Goal: Task Accomplishment & Management: Use online tool/utility

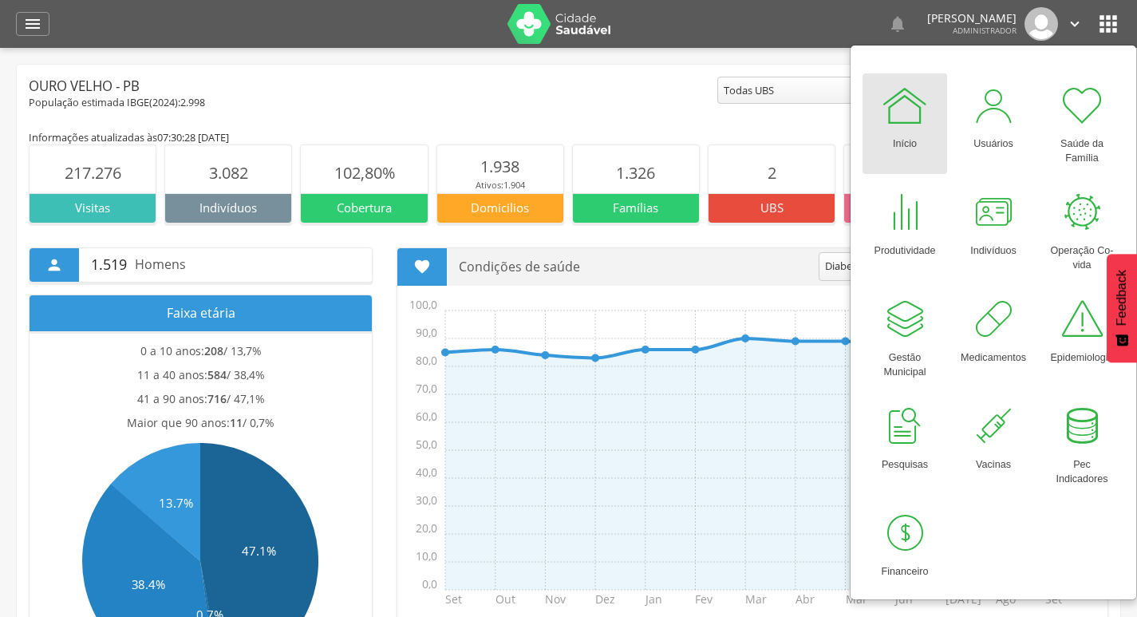
click at [278, 90] on div "Ouro Velho - PB" at bounding box center [373, 86] width 689 height 19
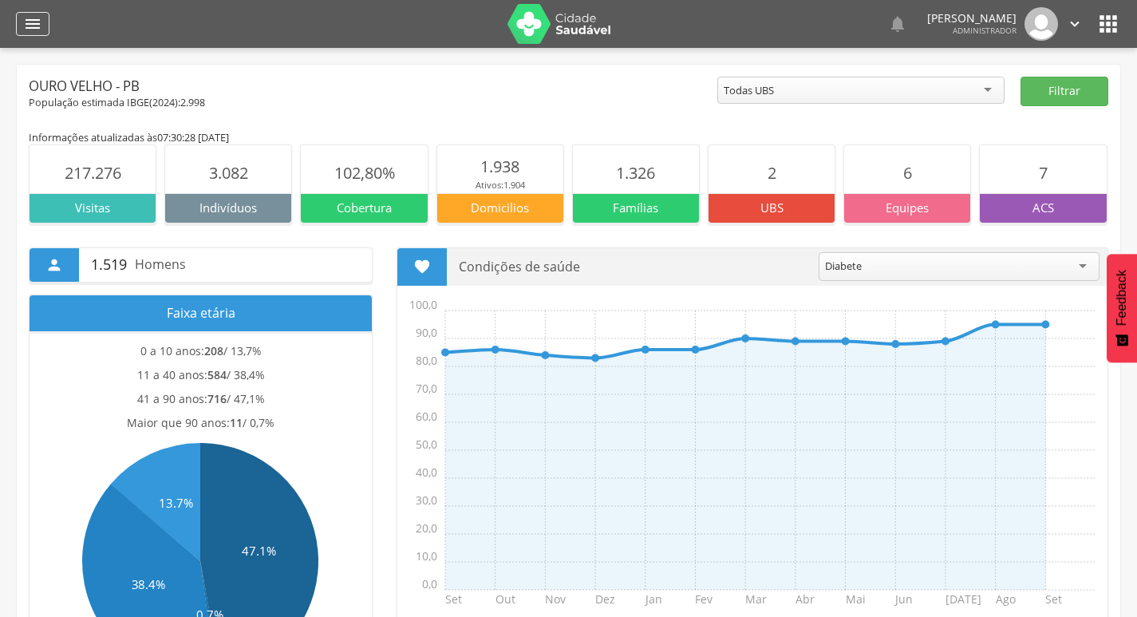
click at [40, 30] on icon "" at bounding box center [32, 23] width 19 height 19
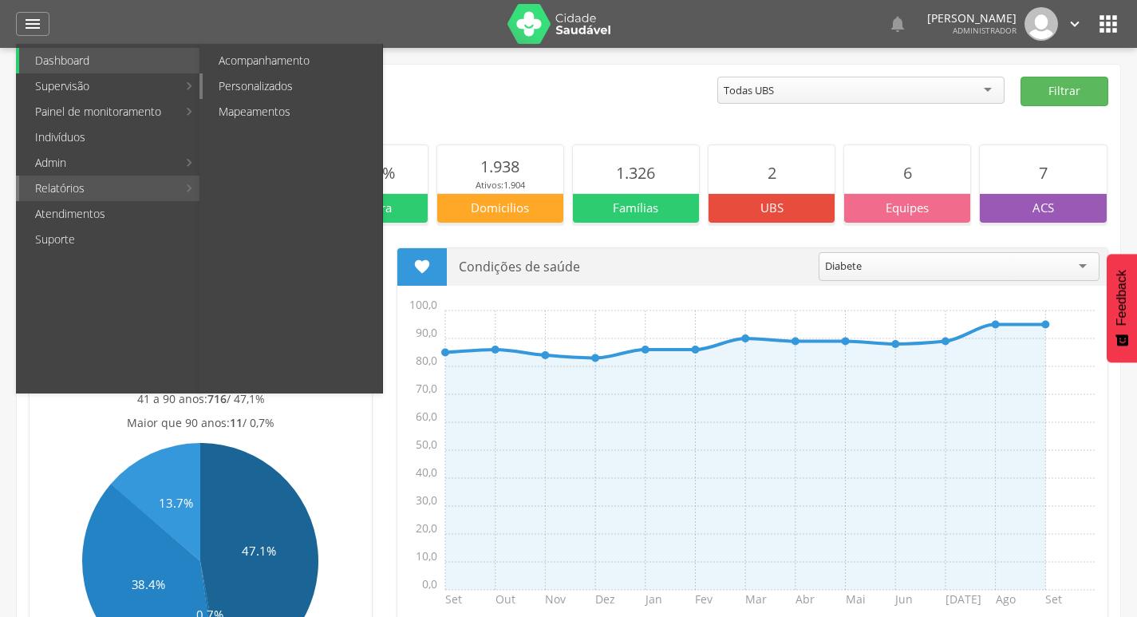
click at [271, 85] on link "Personalizados" at bounding box center [293, 86] width 180 height 26
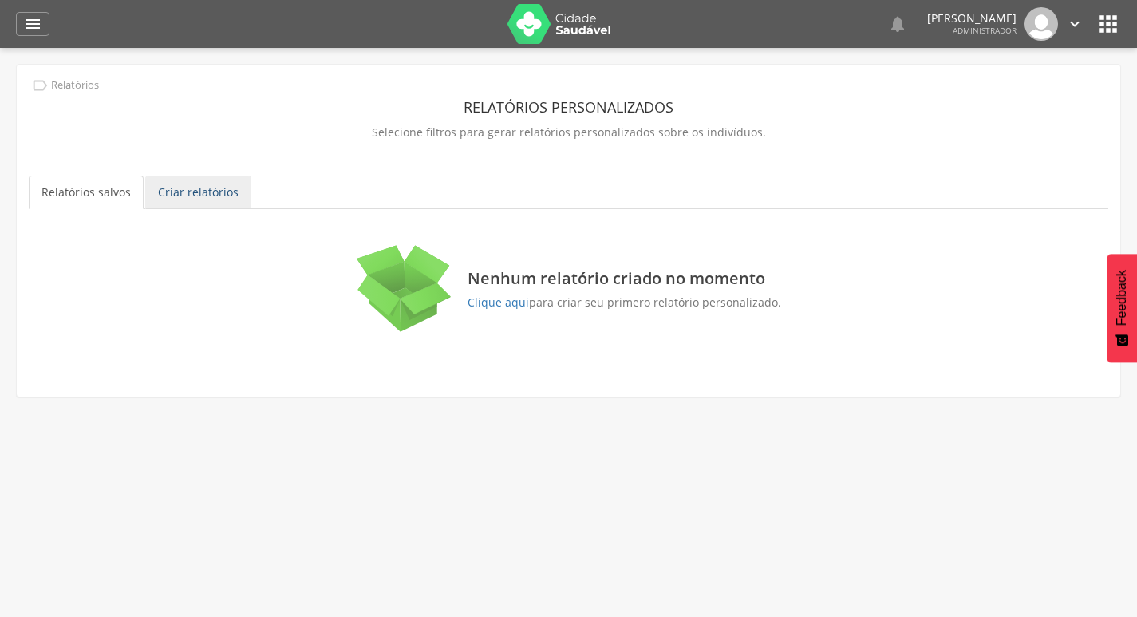
click at [219, 194] on link "Criar relatórios" at bounding box center [198, 193] width 106 height 34
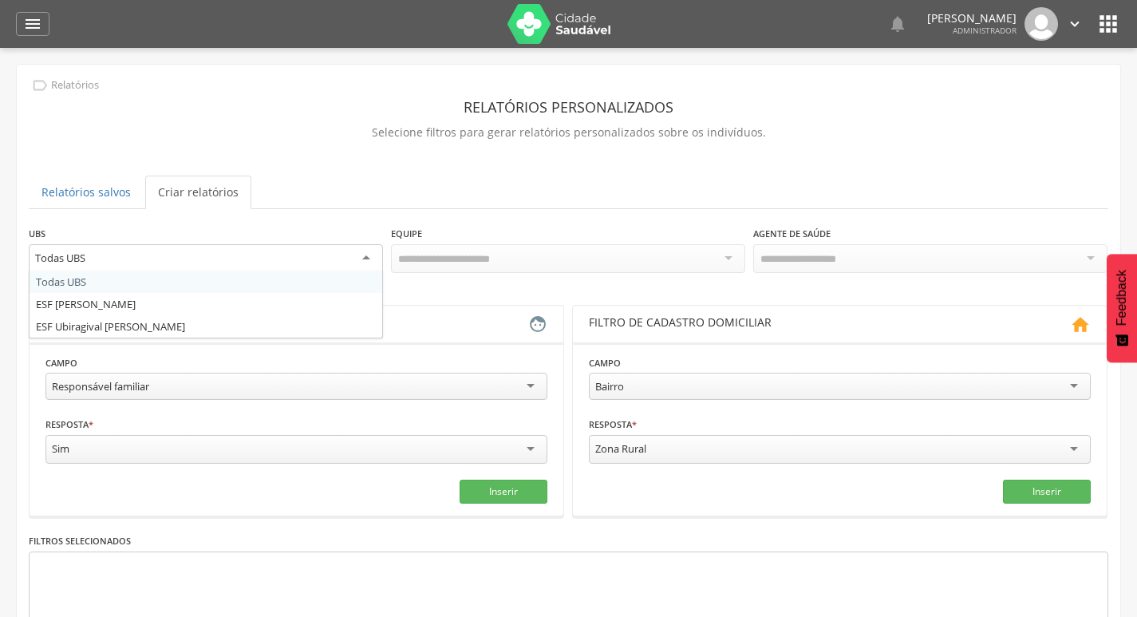
click at [203, 255] on div "Todas UBS" at bounding box center [206, 258] width 354 height 29
click at [143, 289] on div "**********" at bounding box center [569, 467] width 1080 height 485
click at [159, 381] on div "Responsável familiar" at bounding box center [296, 386] width 502 height 27
click at [152, 258] on div "Todas UBS" at bounding box center [206, 258] width 354 height 29
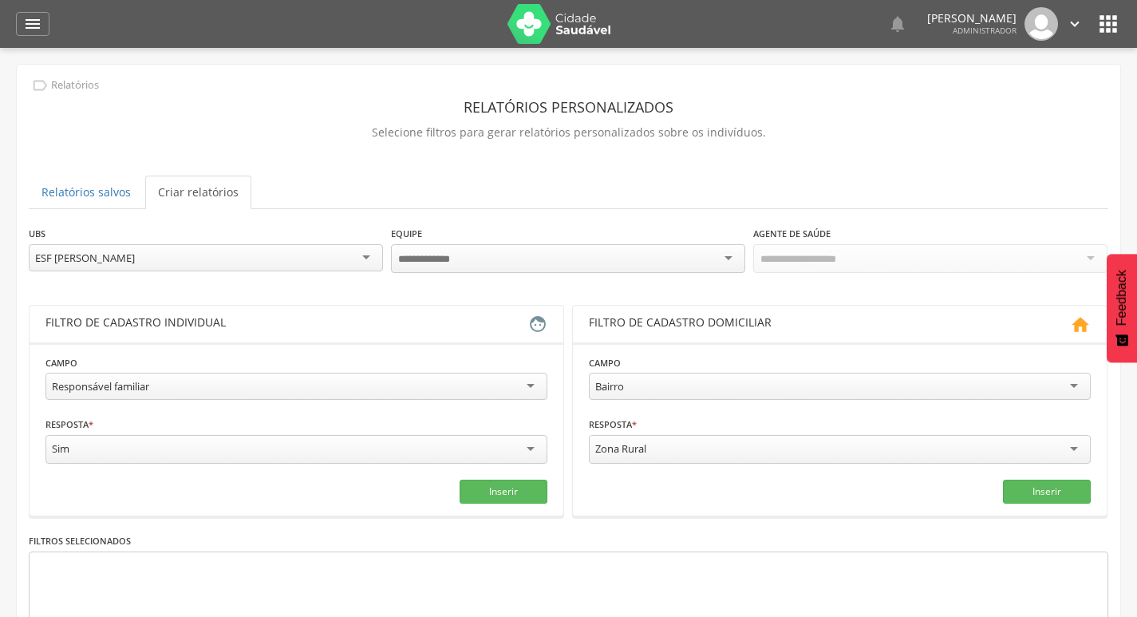
click at [499, 255] on div at bounding box center [568, 258] width 354 height 29
click at [868, 268] on div "Todos Usuários" at bounding box center [930, 257] width 354 height 27
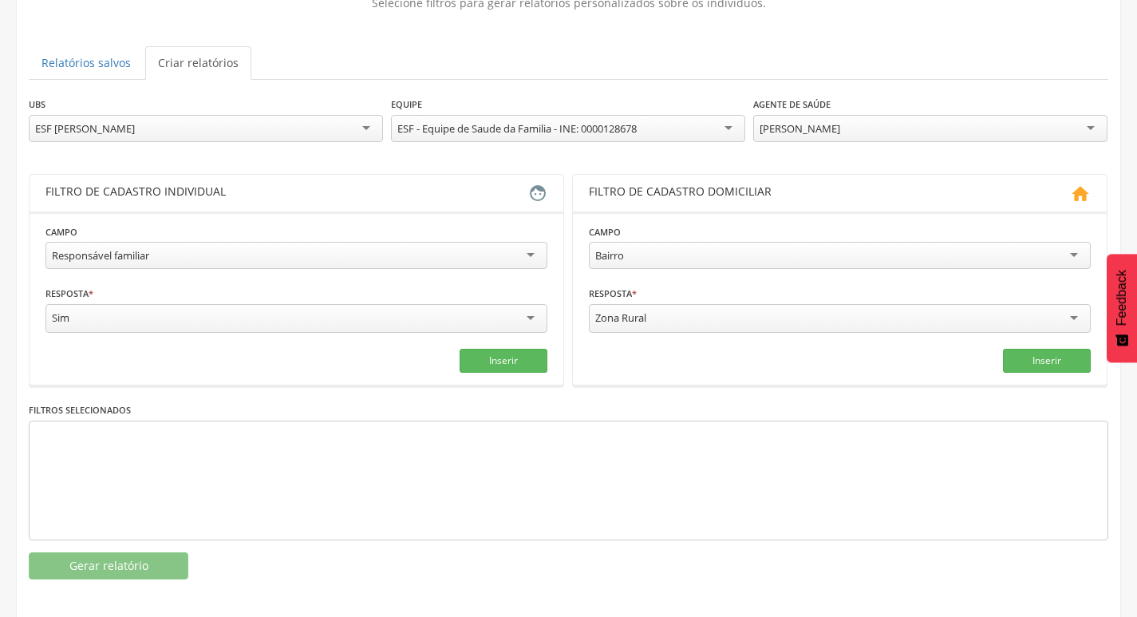
scroll to position [135, 0]
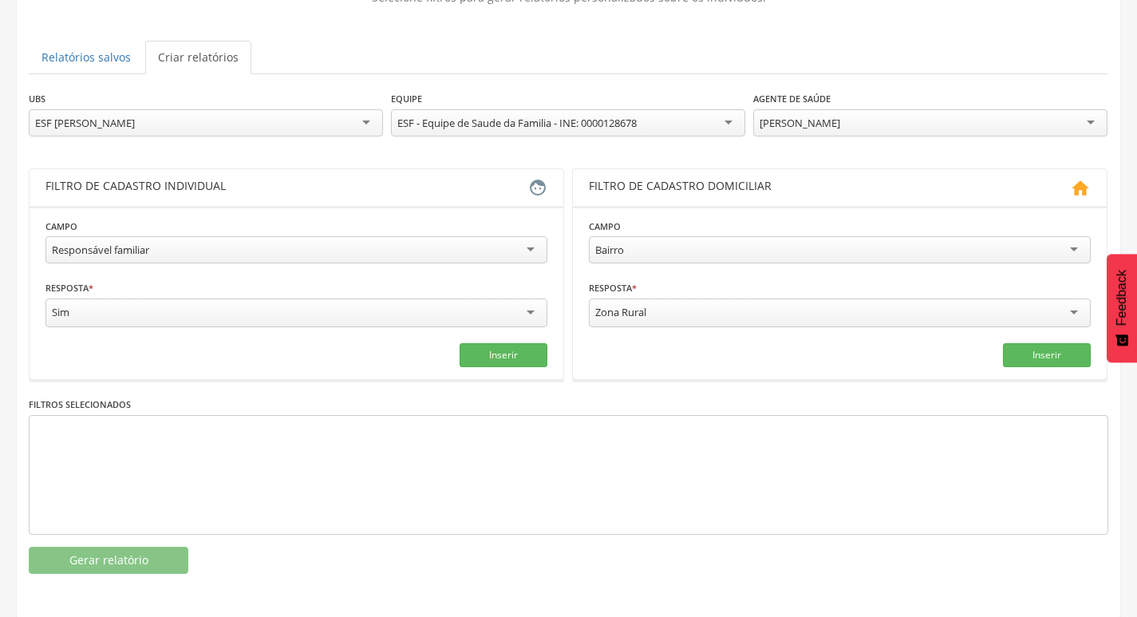
click at [234, 261] on div "Responsável familiar" at bounding box center [296, 249] width 502 height 27
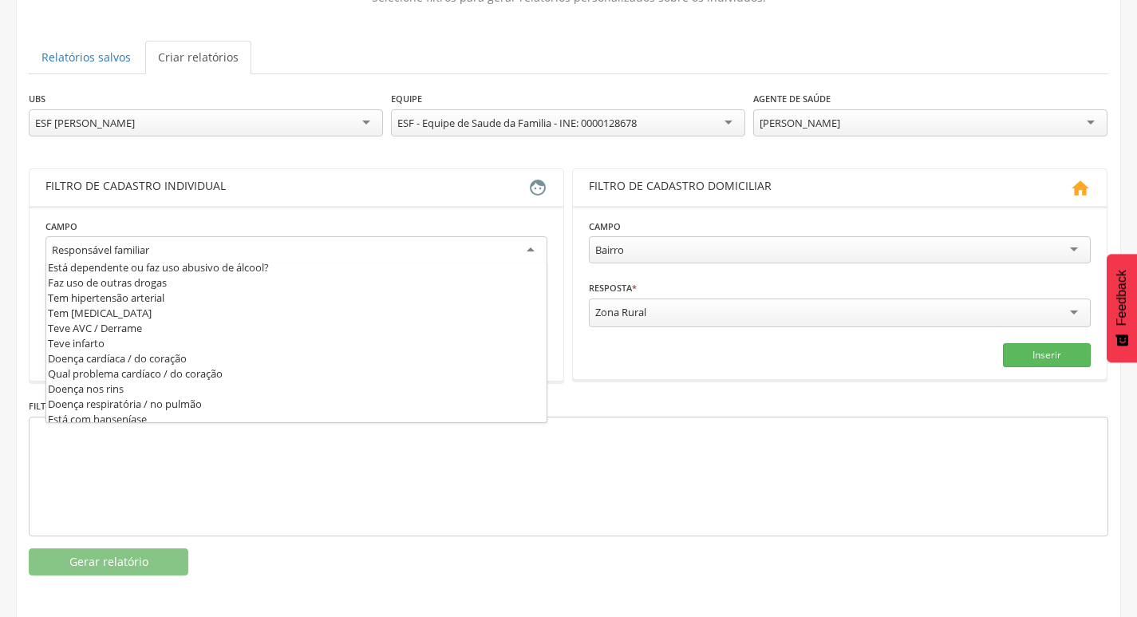
scroll to position [559, 0]
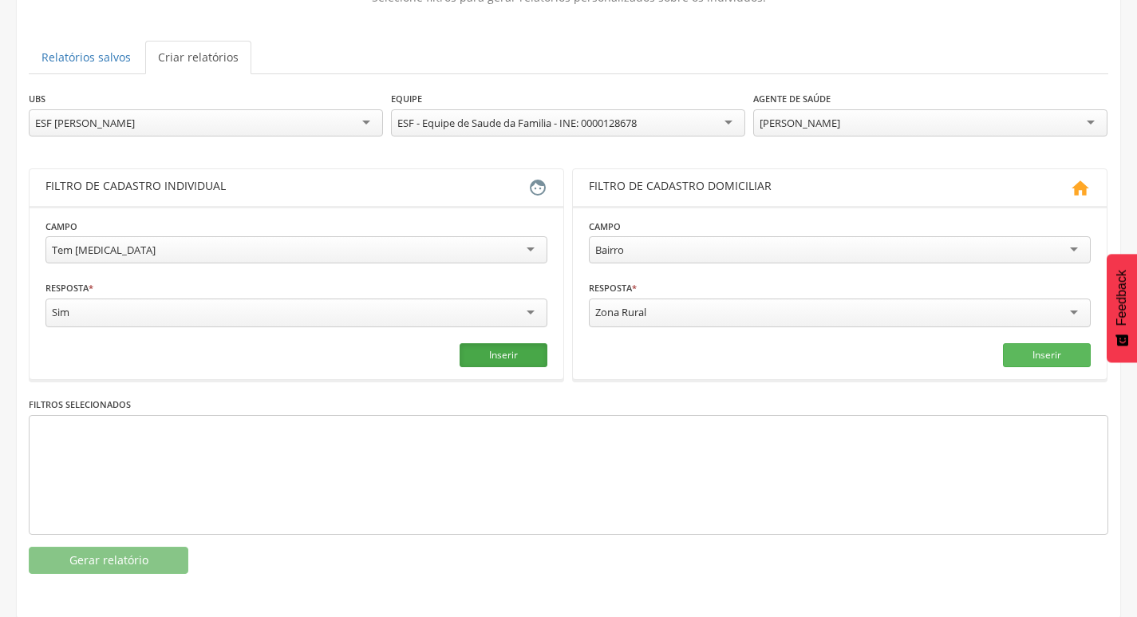
click at [507, 360] on button "Inserir" at bounding box center [504, 355] width 88 height 24
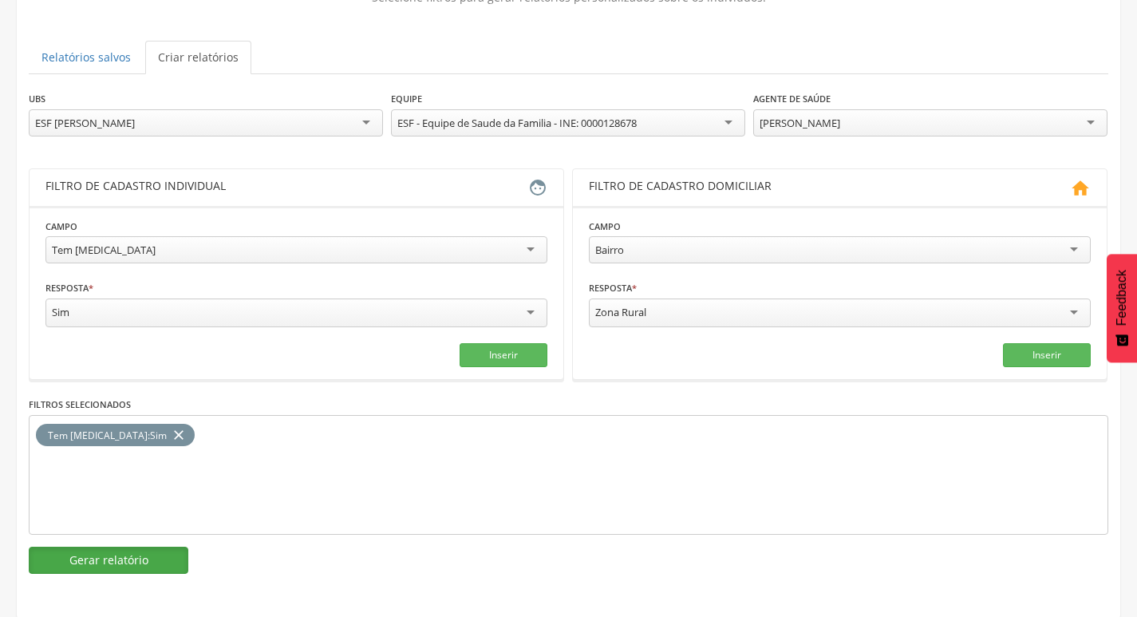
click at [157, 551] on button "Gerar relatório" at bounding box center [109, 560] width 160 height 27
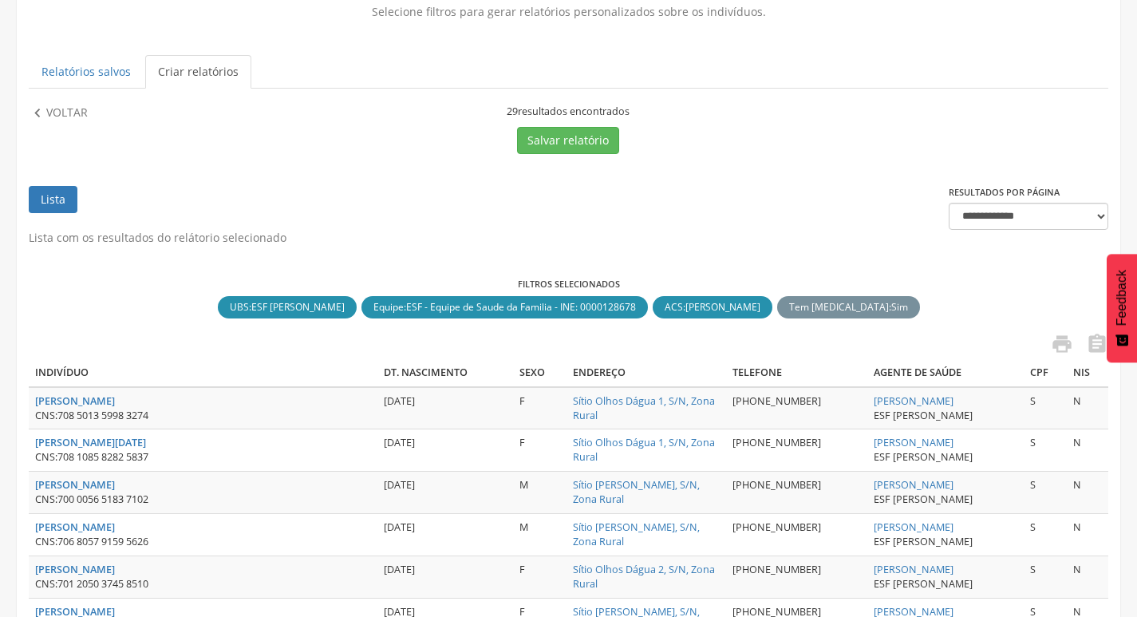
scroll to position [116, 0]
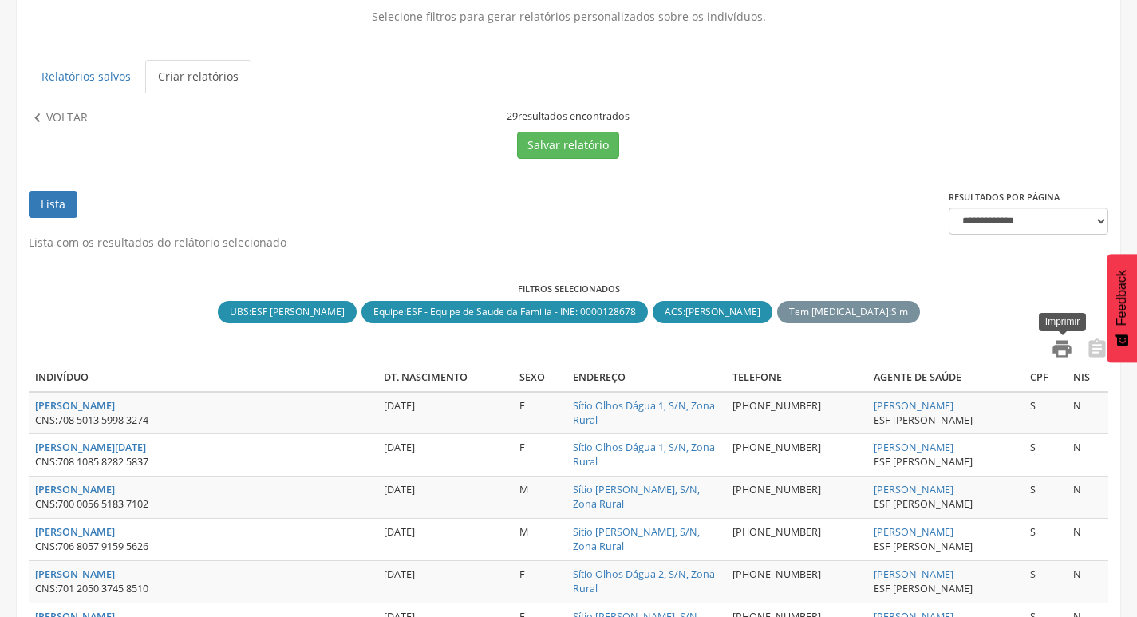
click at [1055, 349] on icon "" at bounding box center [1062, 349] width 22 height 22
